Goal: Task Accomplishment & Management: Use online tool/utility

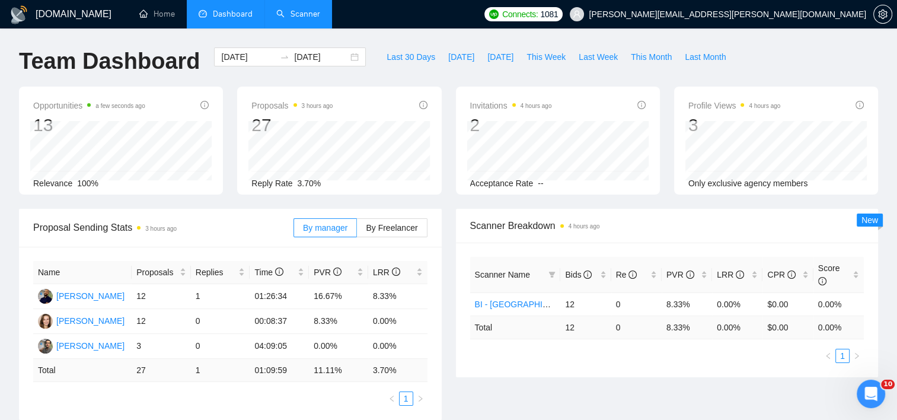
click at [307, 9] on link "Scanner" at bounding box center [298, 14] width 44 height 10
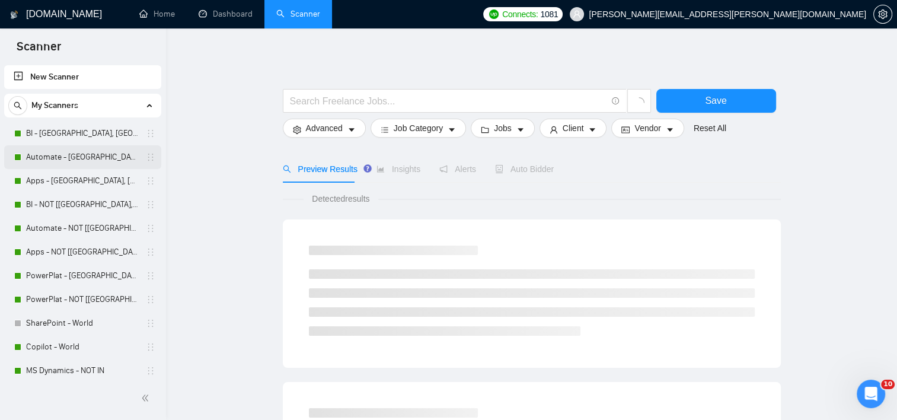
drag, startPoint x: 81, startPoint y: 152, endPoint x: 87, endPoint y: 160, distance: 9.7
click at [79, 152] on link "Automate - [GEOGRAPHIC_DATA], [GEOGRAPHIC_DATA], [GEOGRAPHIC_DATA]" at bounding box center [82, 157] width 113 height 24
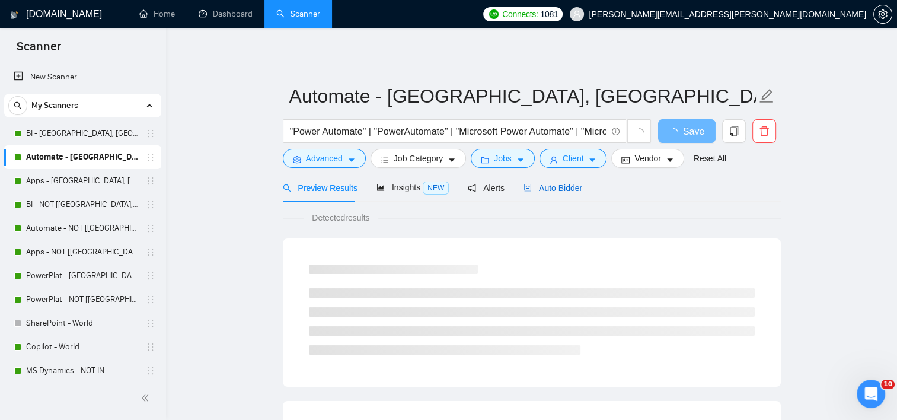
click at [564, 184] on span "Auto Bidder" at bounding box center [552, 187] width 59 height 9
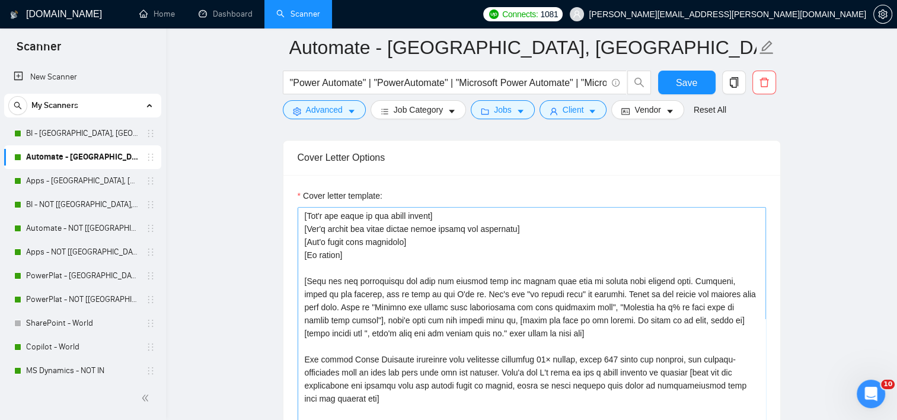
scroll to position [59, 0]
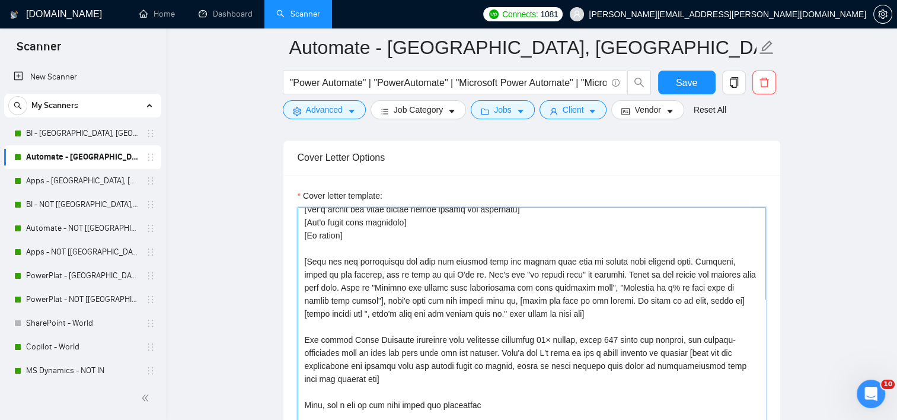
click at [426, 322] on textarea "Cover letter template:" at bounding box center [532, 340] width 468 height 267
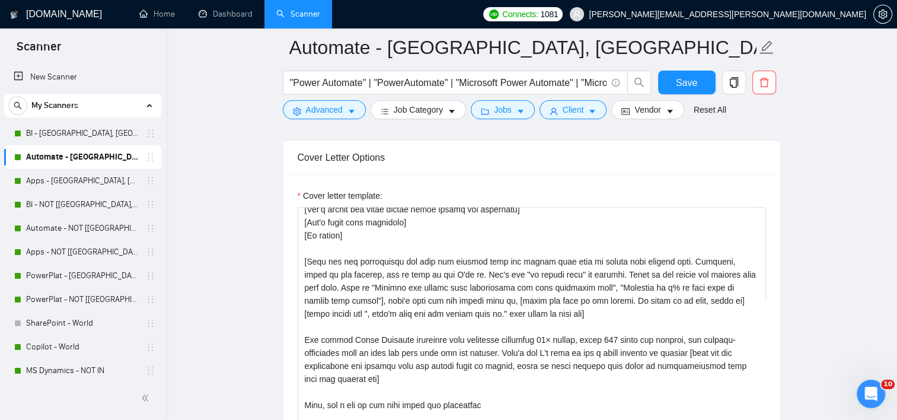
click at [86, 159] on link "Automate - [GEOGRAPHIC_DATA], [GEOGRAPHIC_DATA], [GEOGRAPHIC_DATA]" at bounding box center [82, 157] width 113 height 24
click at [50, 144] on link "BI - [GEOGRAPHIC_DATA], [GEOGRAPHIC_DATA], [GEOGRAPHIC_DATA]" at bounding box center [82, 133] width 113 height 24
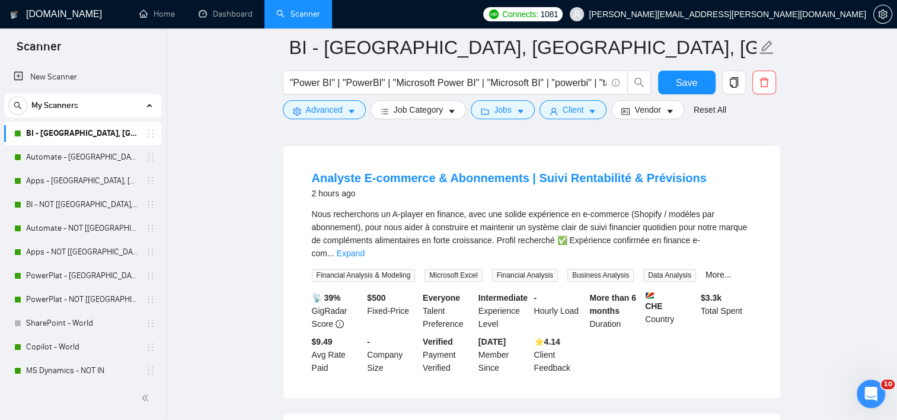
scroll to position [546, 0]
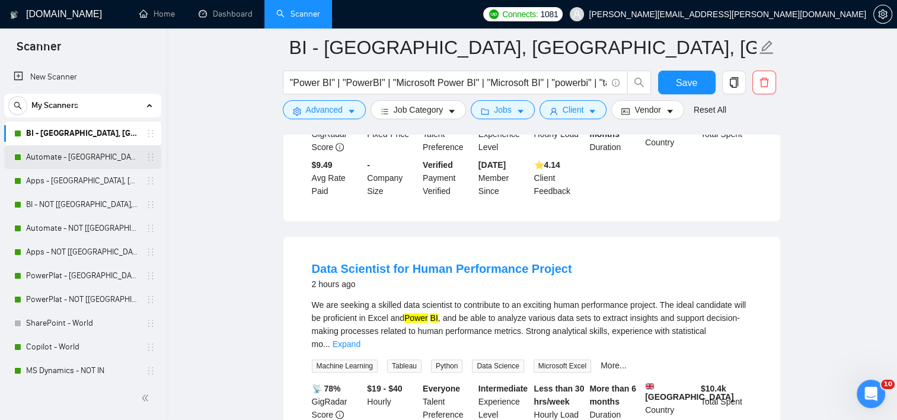
click at [85, 161] on link "Automate - [GEOGRAPHIC_DATA], [GEOGRAPHIC_DATA], [GEOGRAPHIC_DATA]" at bounding box center [82, 157] width 113 height 24
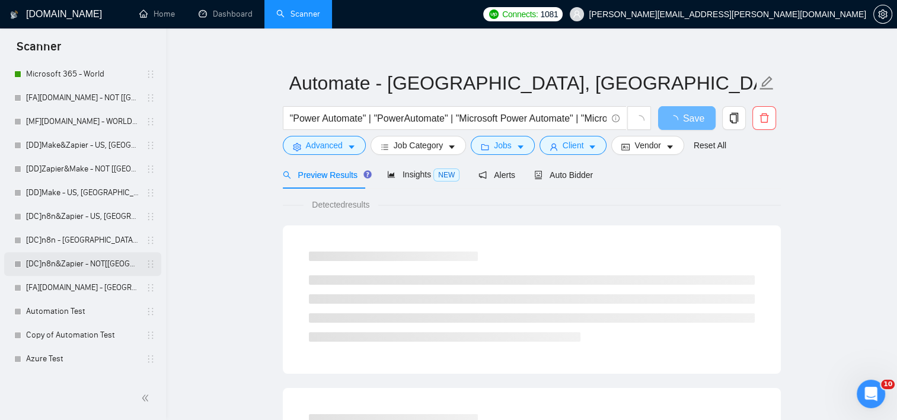
scroll to position [432, 0]
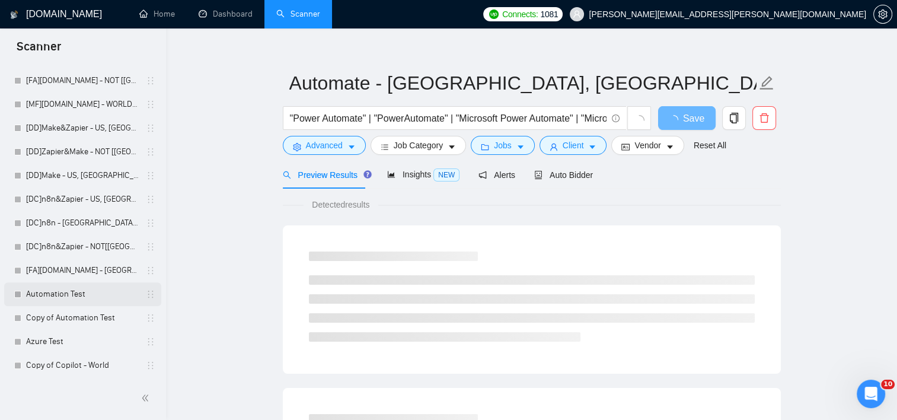
click at [116, 300] on link "Automation Test" at bounding box center [82, 294] width 113 height 24
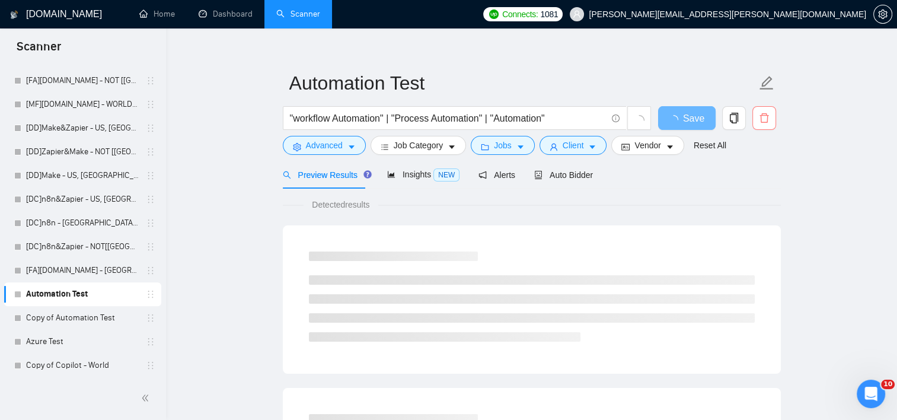
click at [769, 124] on button "button" at bounding box center [764, 118] width 24 height 24
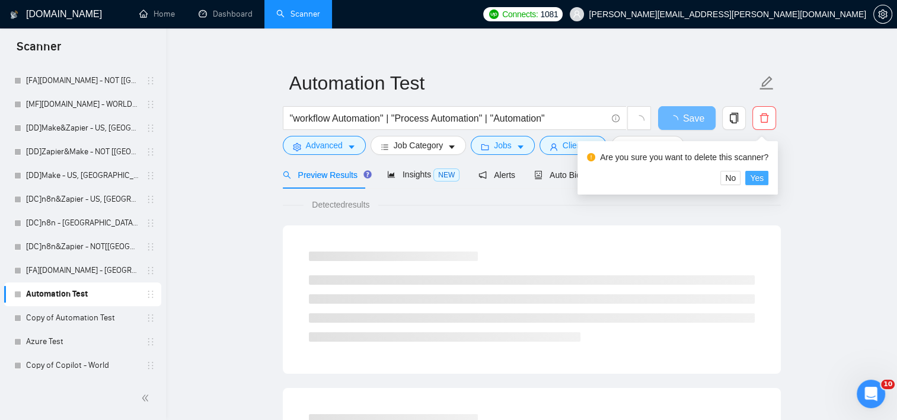
click at [763, 179] on button "Yes" at bounding box center [756, 178] width 23 height 14
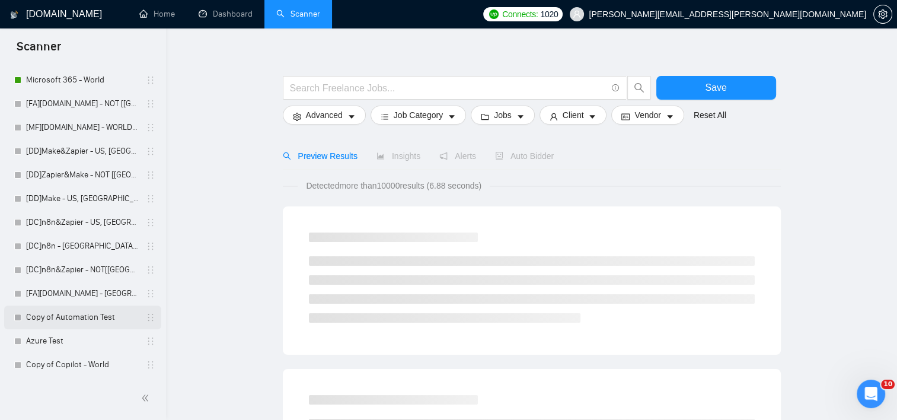
scroll to position [409, 0]
click at [79, 316] on link "Copy of Automation Test" at bounding box center [82, 317] width 113 height 24
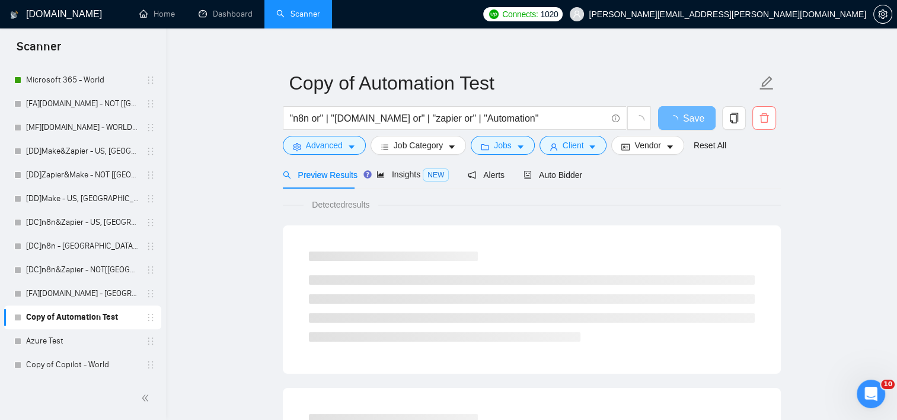
click at [763, 122] on icon "delete" at bounding box center [763, 117] width 9 height 9
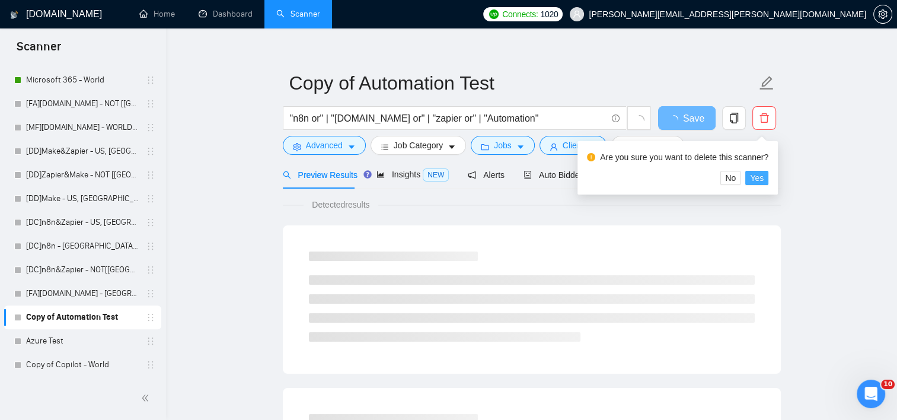
click at [756, 177] on span "Yes" at bounding box center [757, 177] width 14 height 13
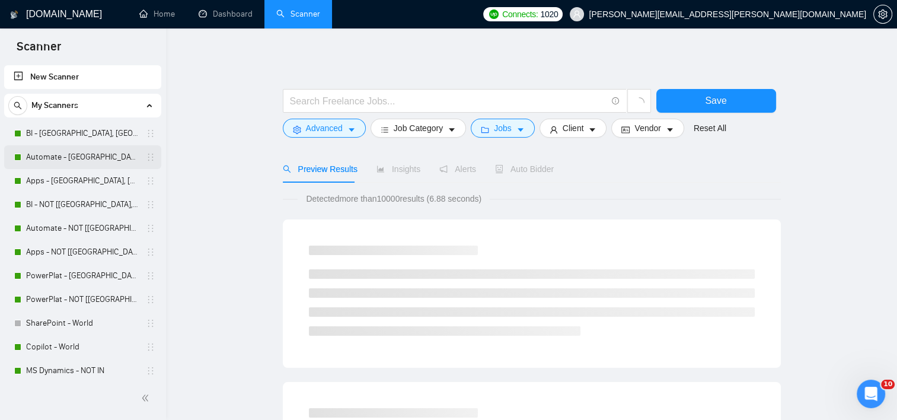
click at [50, 151] on link "Automate - [GEOGRAPHIC_DATA], [GEOGRAPHIC_DATA], [GEOGRAPHIC_DATA]" at bounding box center [82, 157] width 113 height 24
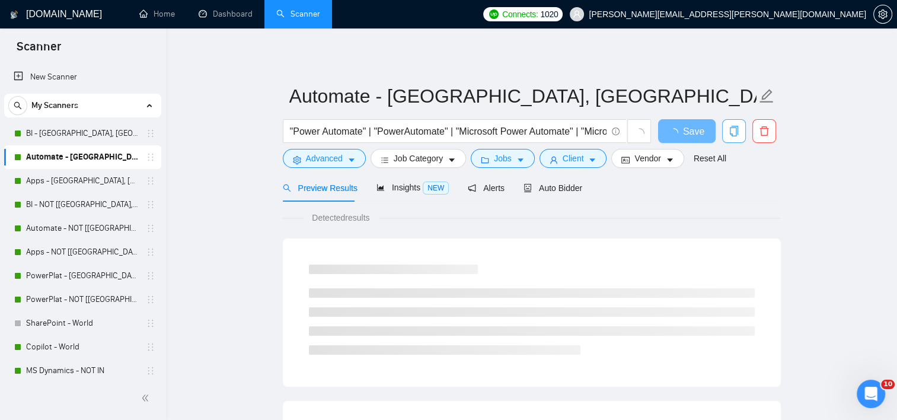
click at [740, 135] on span "copy" at bounding box center [733, 131] width 23 height 11
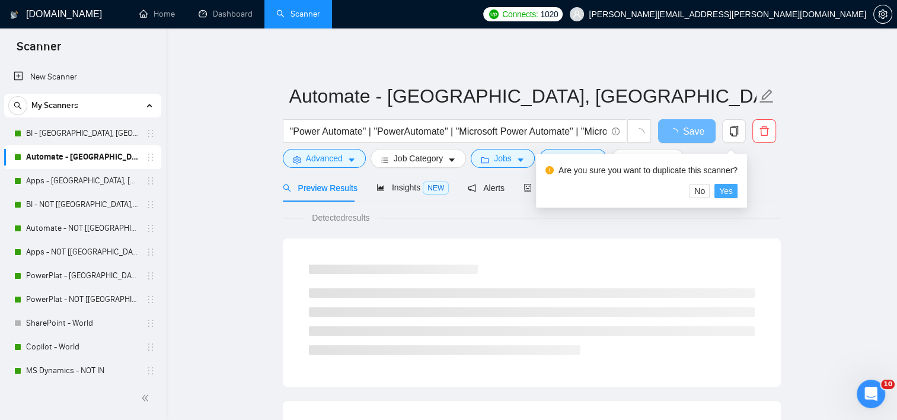
click at [730, 196] on span "Yes" at bounding box center [726, 190] width 14 height 13
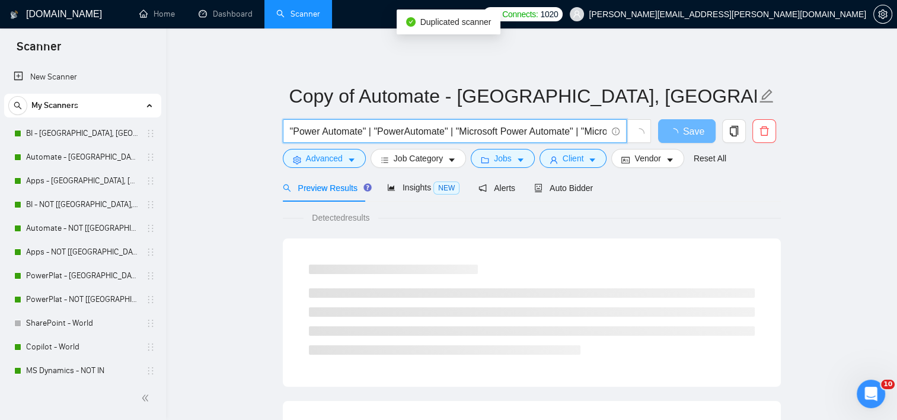
click at [337, 135] on input ""Power Automate" | "PowerAutomate" | "Microsoft Power Automate" | "Microsoft Fl…" at bounding box center [448, 131] width 316 height 15
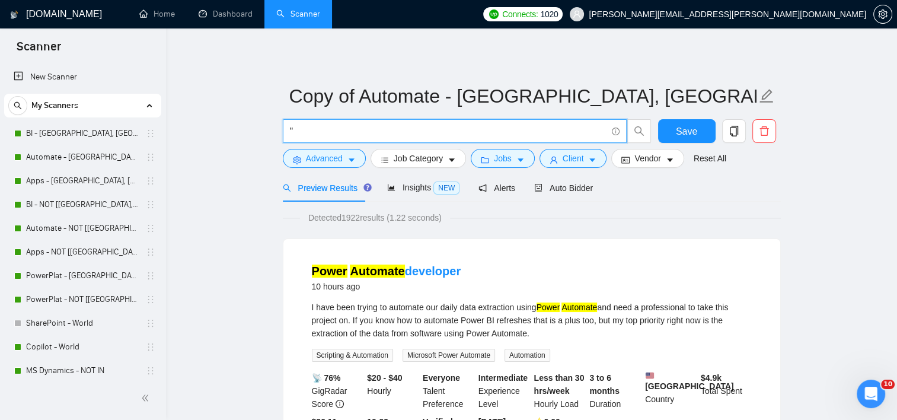
paste input "AI-Powered Automation"
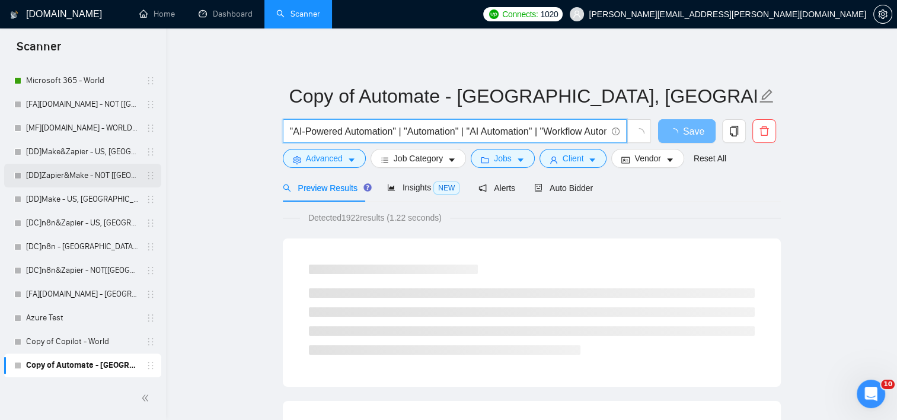
scroll to position [171, 0]
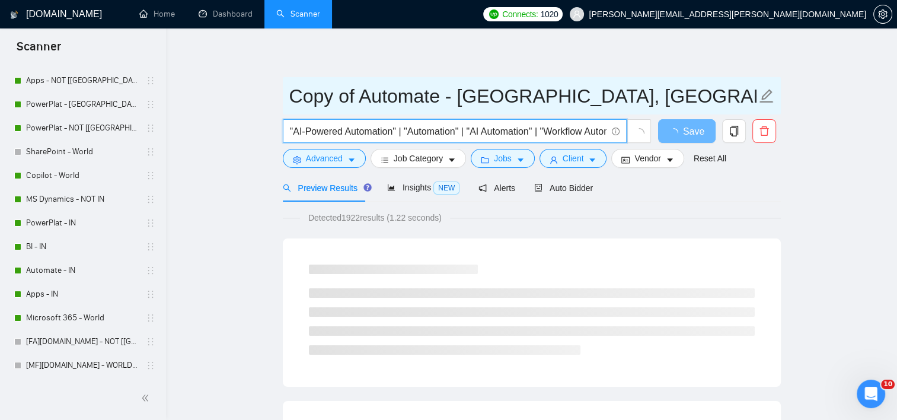
type input ""AI-Powered Automation" | "Automation" | "AI Automation" | "Workflow Automation""
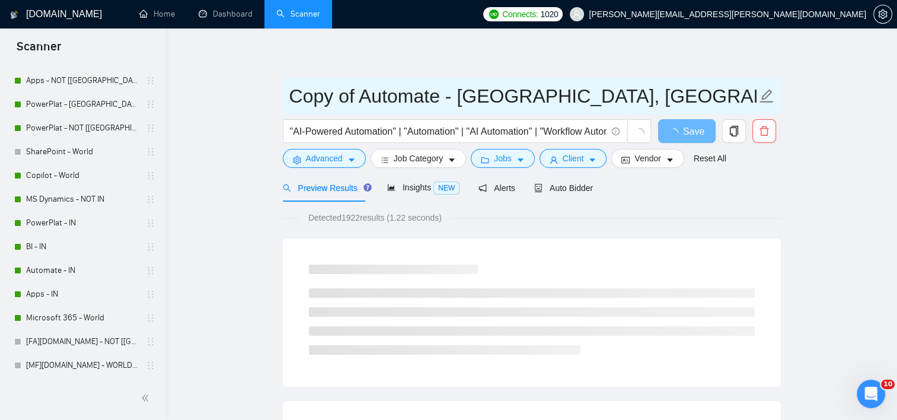
click at [372, 103] on input "Copy of Automate - [GEOGRAPHIC_DATA], [GEOGRAPHIC_DATA], [GEOGRAPHIC_DATA]" at bounding box center [522, 96] width 467 height 30
click at [400, 93] on input "Copy of Automate - [GEOGRAPHIC_DATA], [GEOGRAPHIC_DATA], [GEOGRAPHIC_DATA]" at bounding box center [522, 96] width 467 height 30
click at [405, 95] on input "Copy of Automate - [GEOGRAPHIC_DATA], [GEOGRAPHIC_DATA], [GEOGRAPHIC_DATA]" at bounding box center [522, 96] width 467 height 30
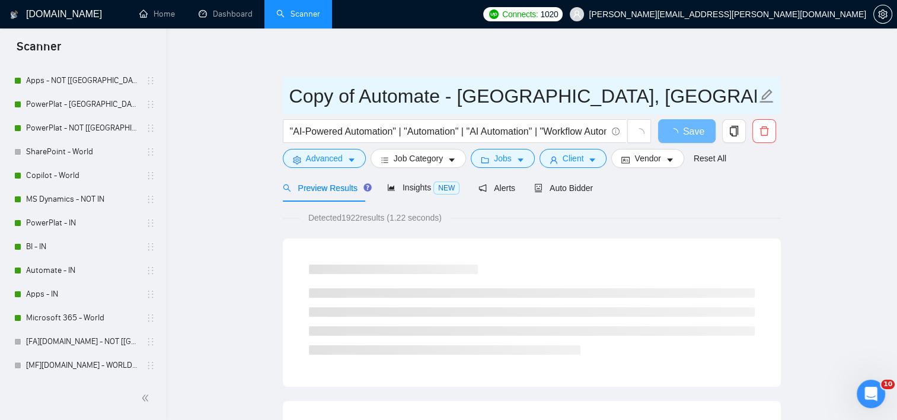
click at [405, 95] on input "Copy of Automate - [GEOGRAPHIC_DATA], [GEOGRAPHIC_DATA], [GEOGRAPHIC_DATA]" at bounding box center [522, 96] width 467 height 30
type input "Automation - [GEOGRAPHIC_DATA], [GEOGRAPHIC_DATA], [GEOGRAPHIC_DATA]"
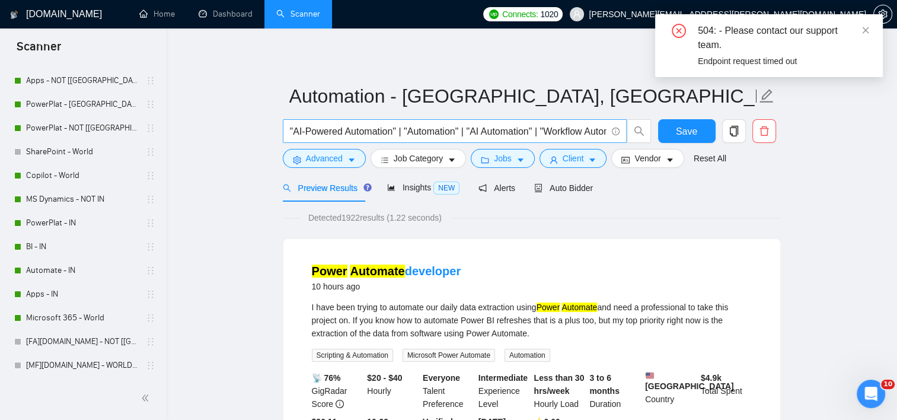
click at [469, 134] on input ""AI-Powered Automation" | "Automation" | "AI Automation" | "Workflow Automation"" at bounding box center [448, 131] width 316 height 15
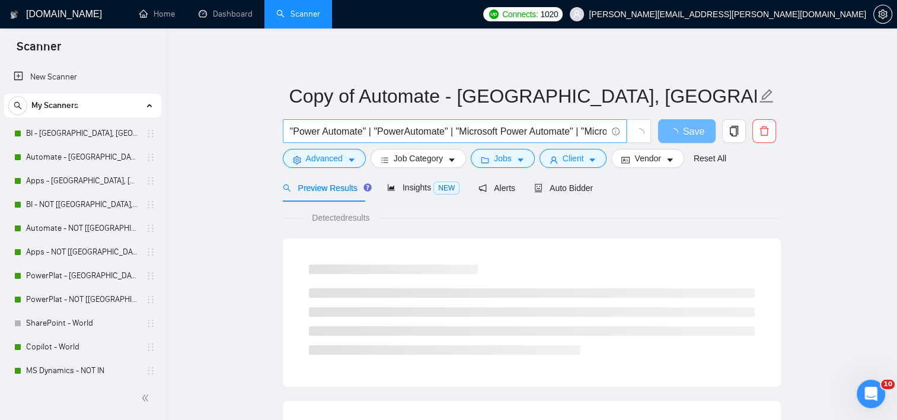
click at [431, 127] on input ""Power Automate" | "PowerAutomate" | "Microsoft Power Automate" | "Microsoft Fl…" at bounding box center [448, 131] width 316 height 15
paste input "AI-Powered Automation" | "Automation" | "AI Automation" | "Workflow Automation"
type input ""AI-Powered Automation" | "Automation" | "AI Automation" | "Workflow Automation""
drag, startPoint x: 850, startPoint y: 177, endPoint x: 853, endPoint y: 161, distance: 16.9
